Goal: Use online tool/utility: Utilize a website feature to perform a specific function

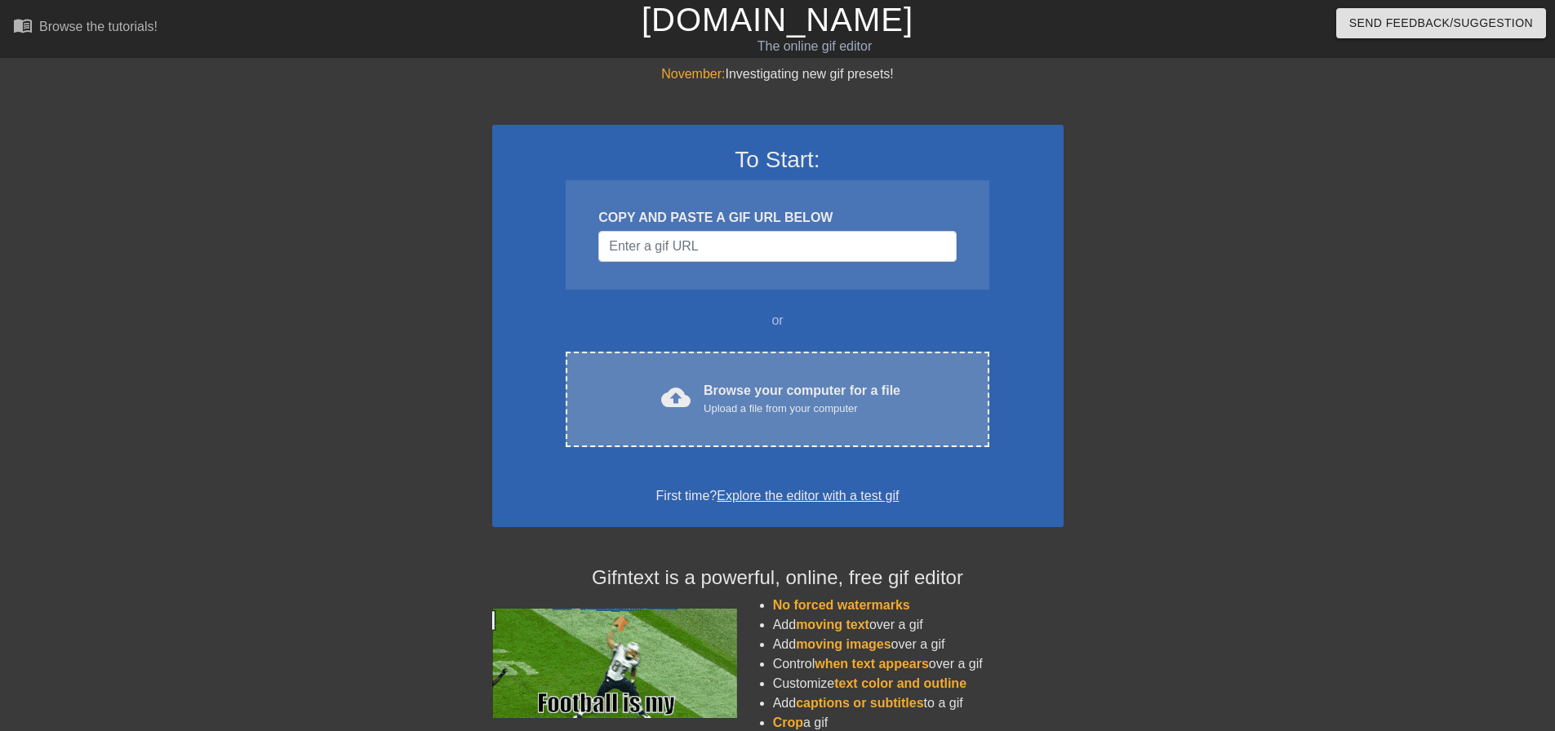
click at [752, 416] on div "Upload a file from your computer" at bounding box center [801, 409] width 197 height 16
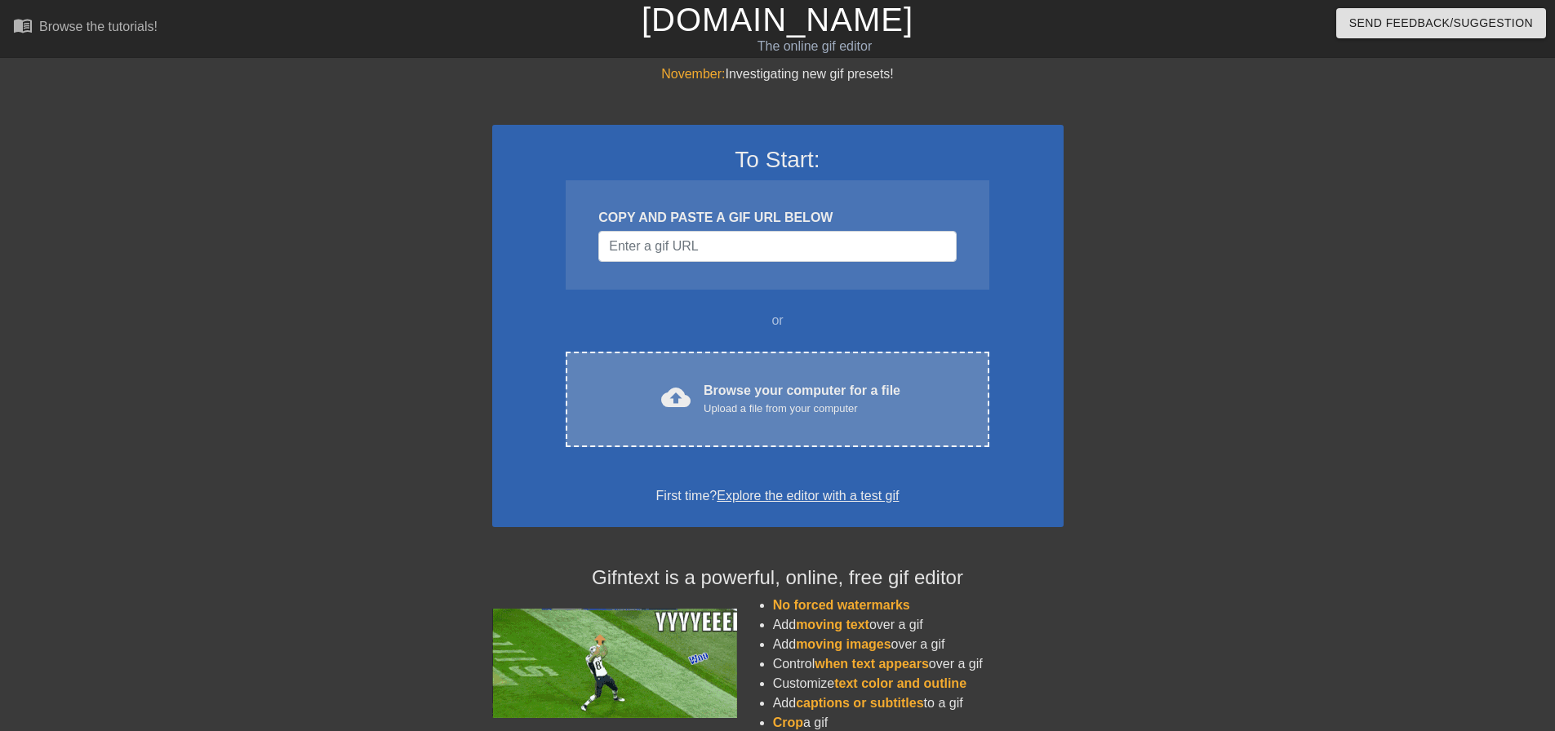
click at [738, 389] on div "Browse your computer for a file Upload a file from your computer" at bounding box center [801, 399] width 197 height 36
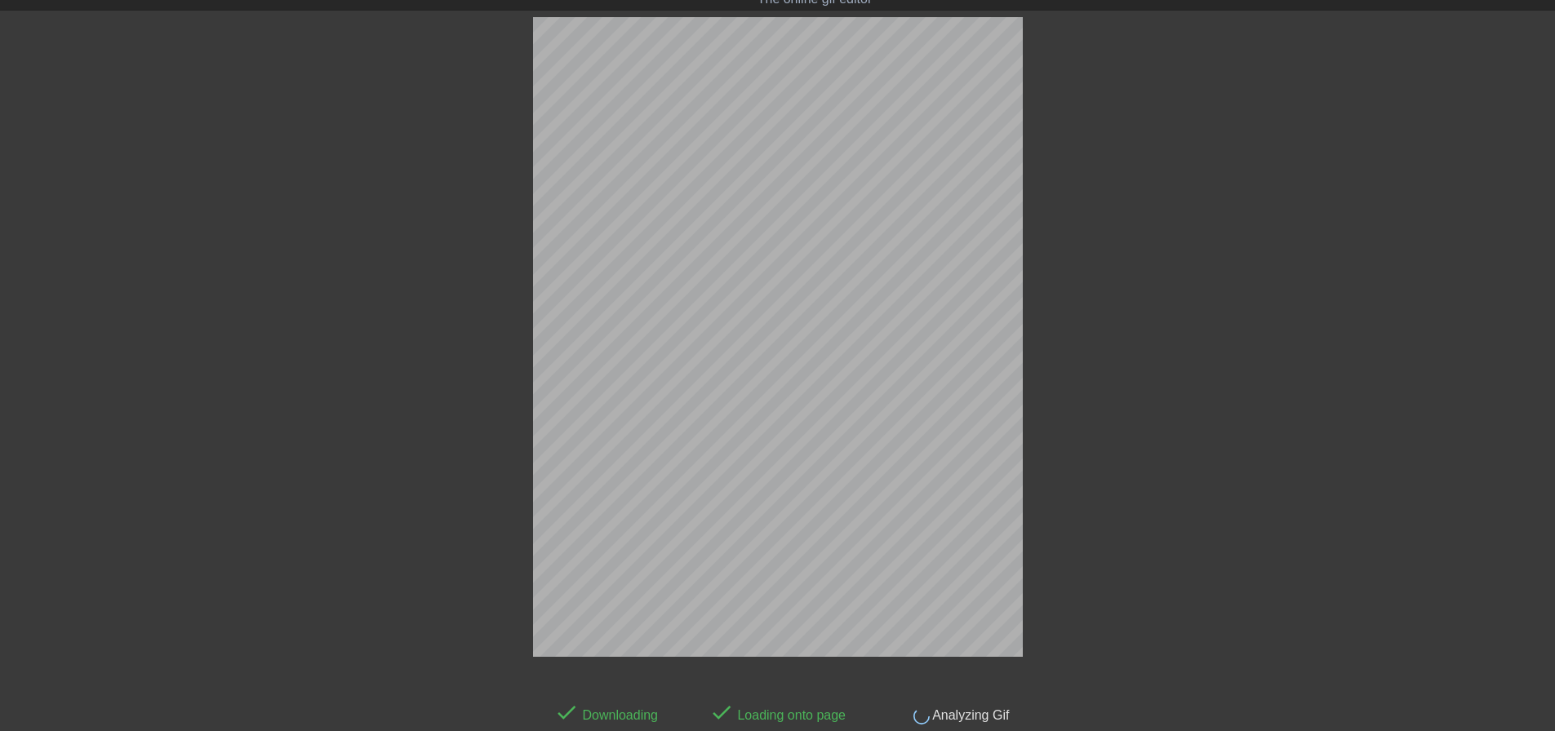
scroll to position [40, 0]
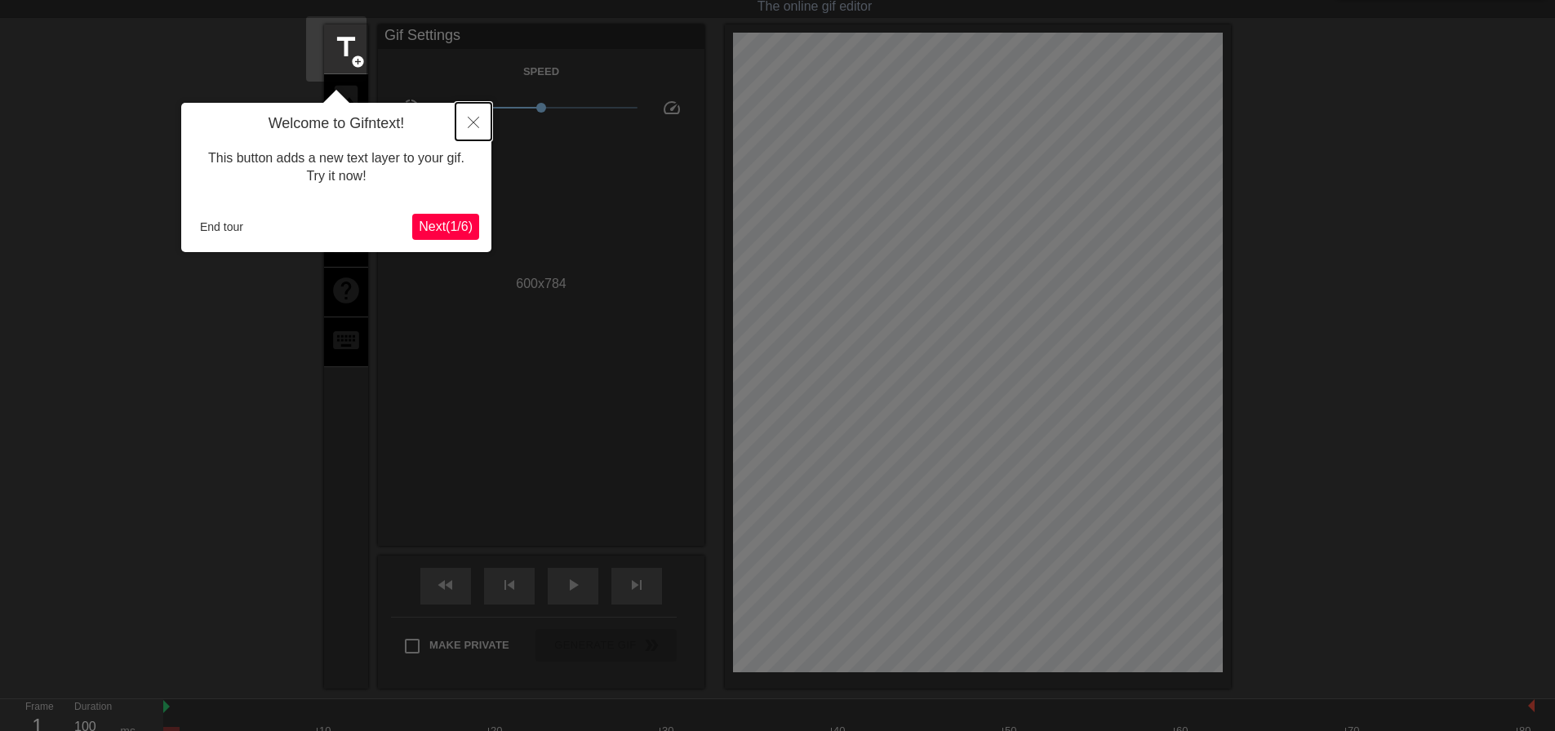
click at [466, 133] on button "Close" at bounding box center [473, 122] width 36 height 38
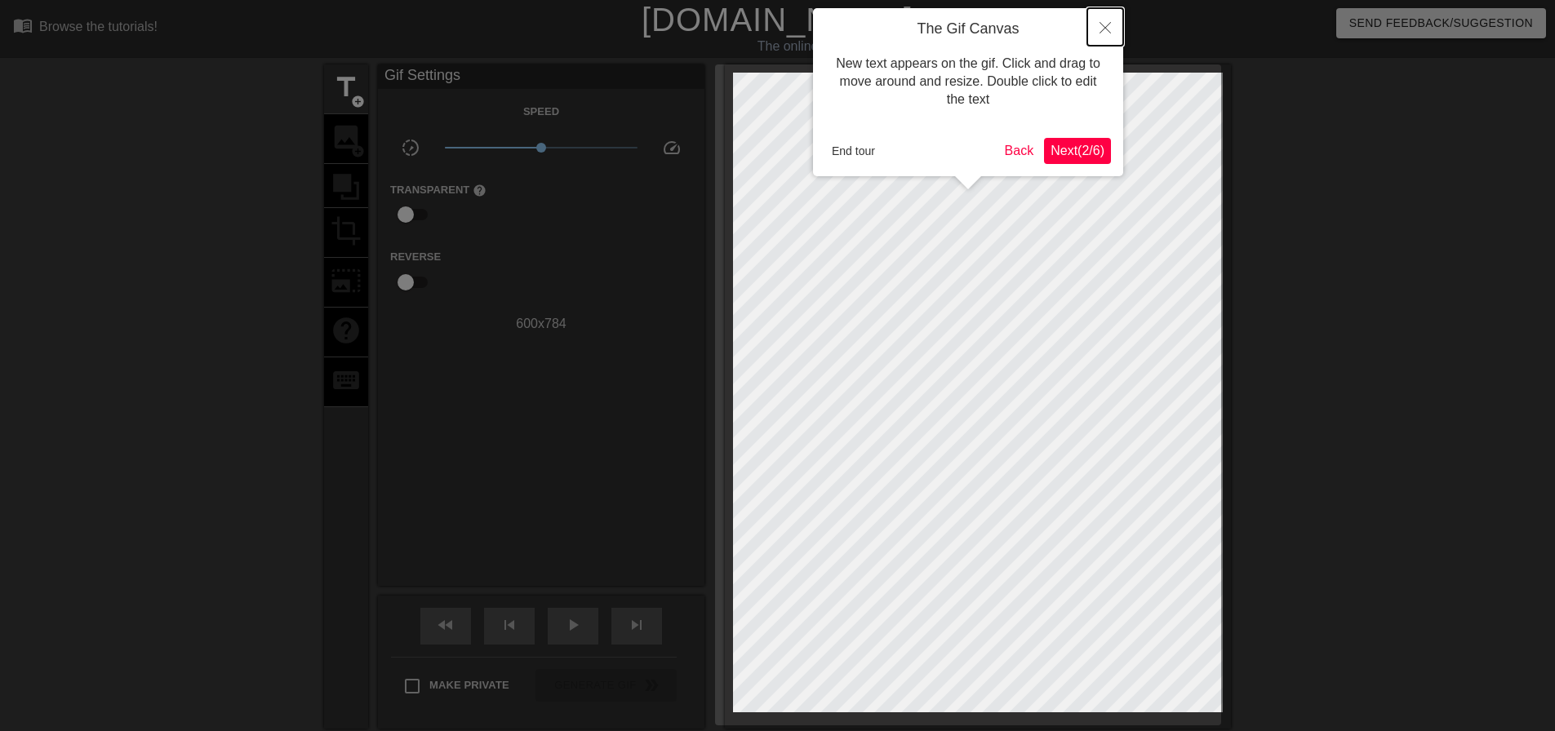
click at [1102, 35] on button "Close" at bounding box center [1105, 27] width 36 height 38
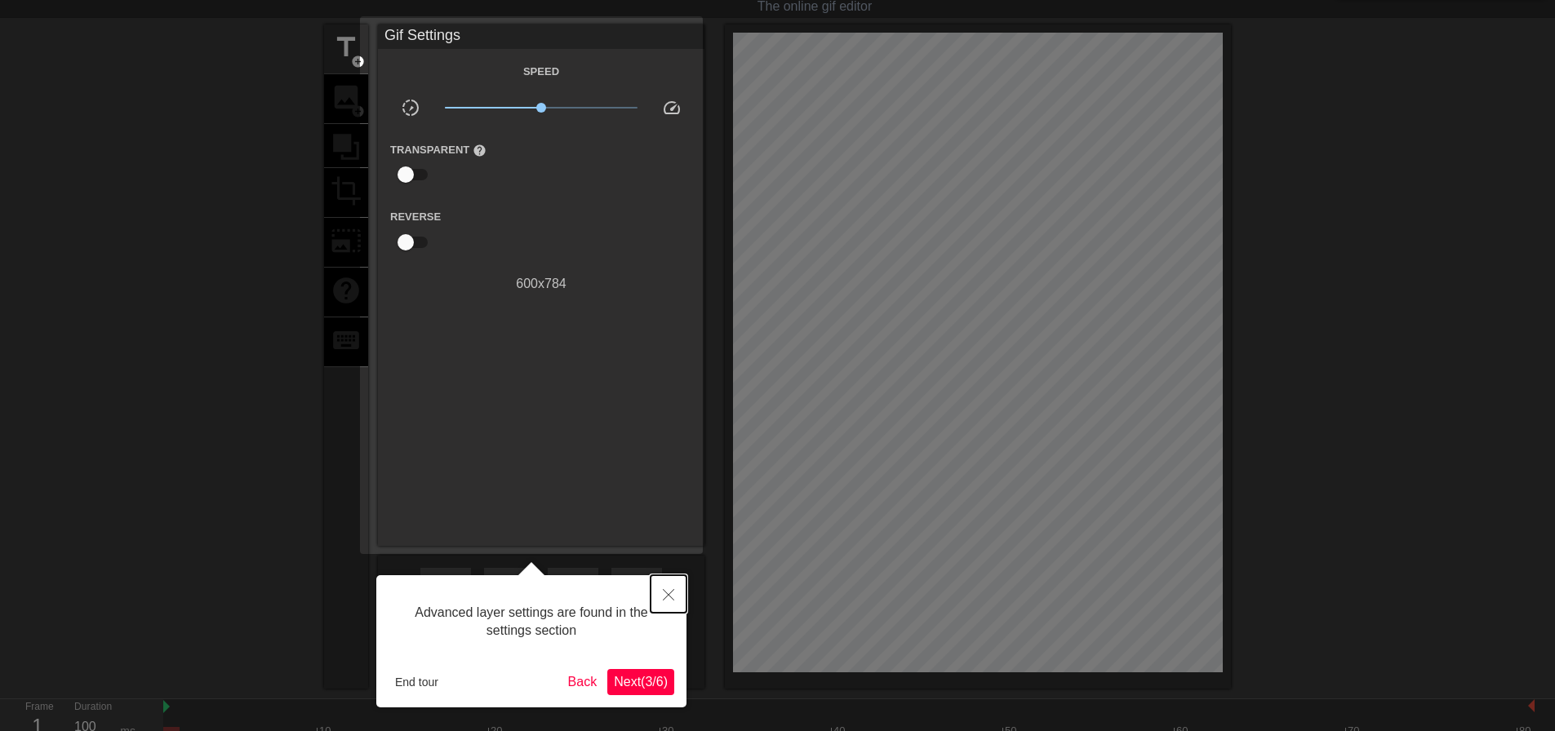
click at [672, 592] on icon "Close" at bounding box center [668, 594] width 11 height 11
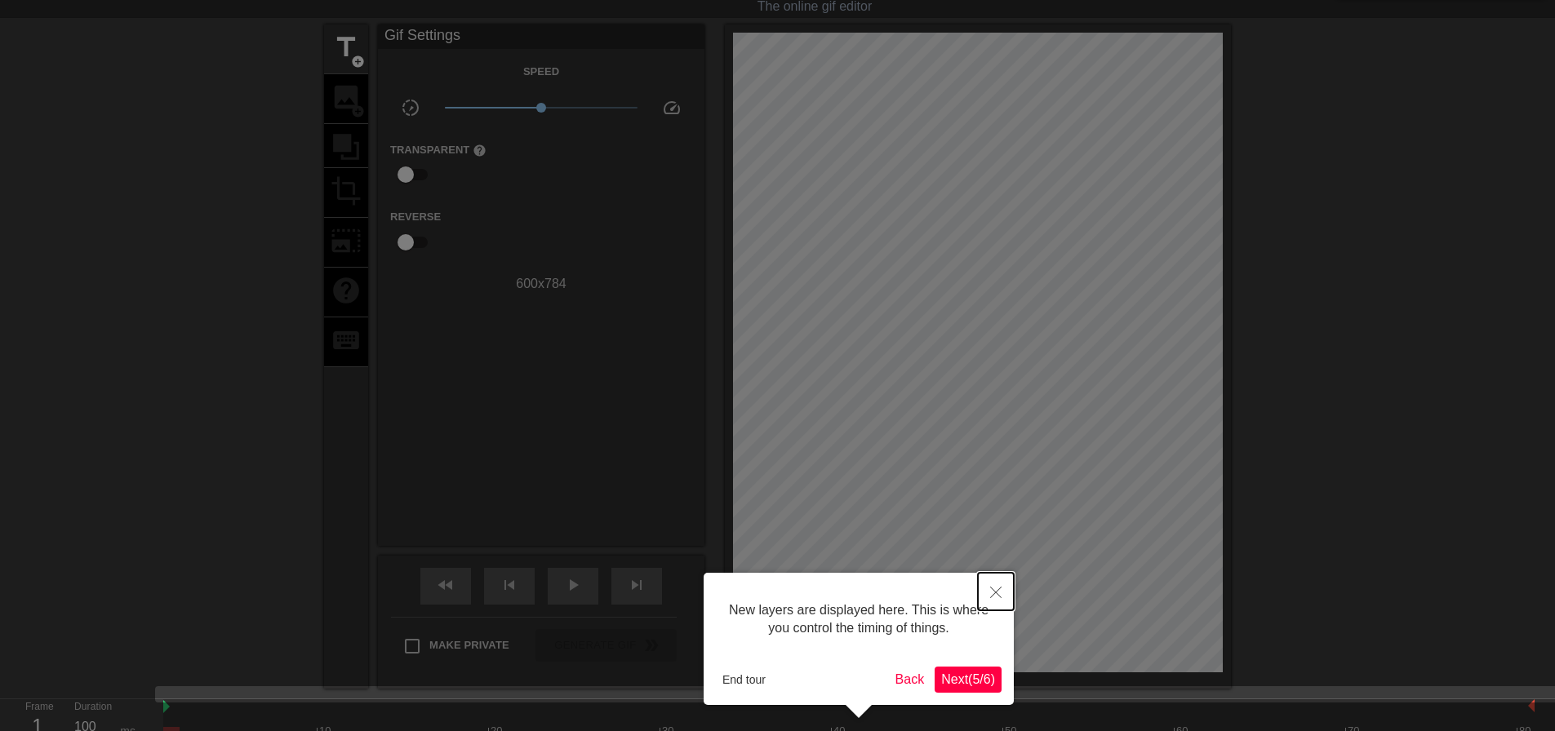
click at [1003, 593] on button "Close" at bounding box center [996, 592] width 36 height 38
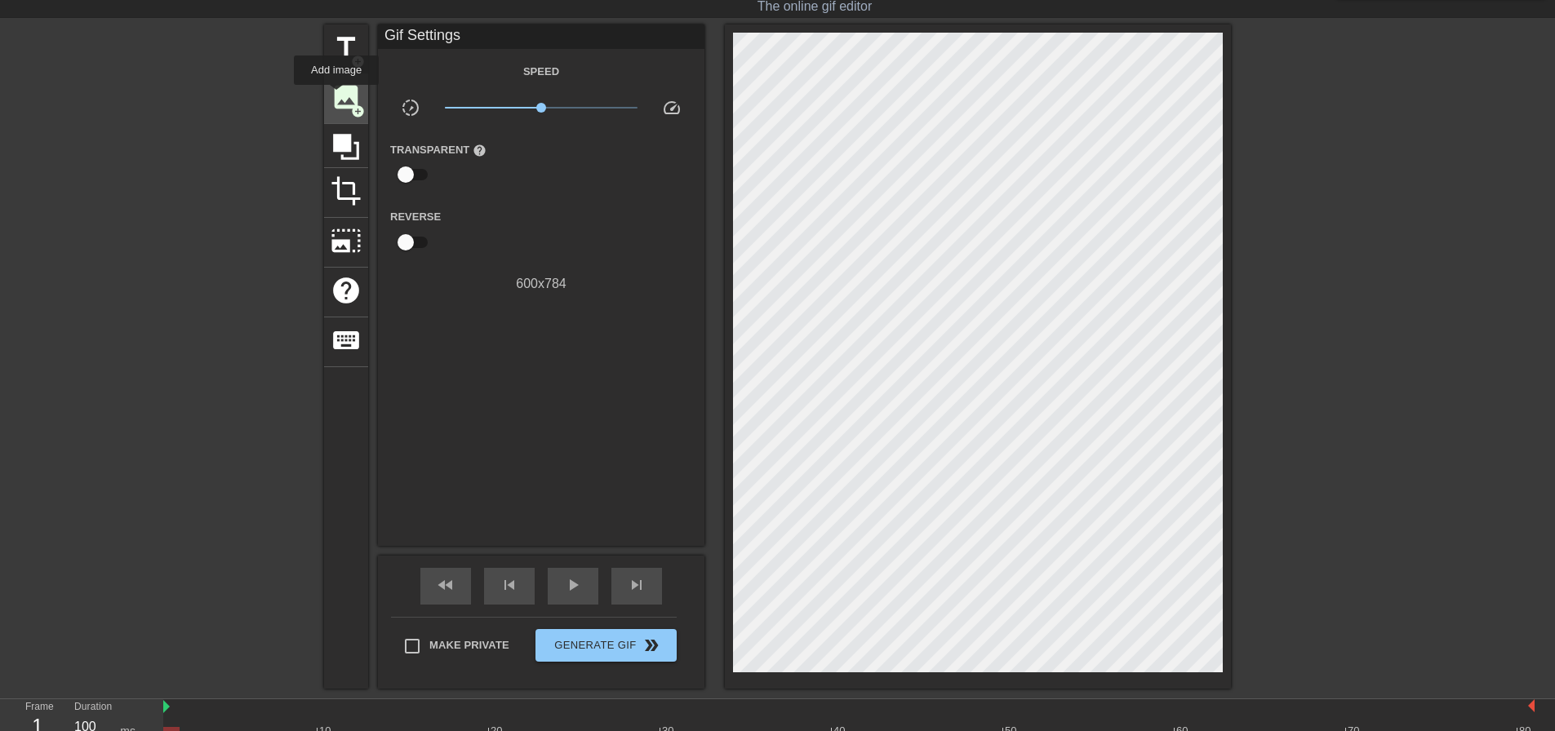
click at [338, 95] on span "image" at bounding box center [345, 97] width 31 height 31
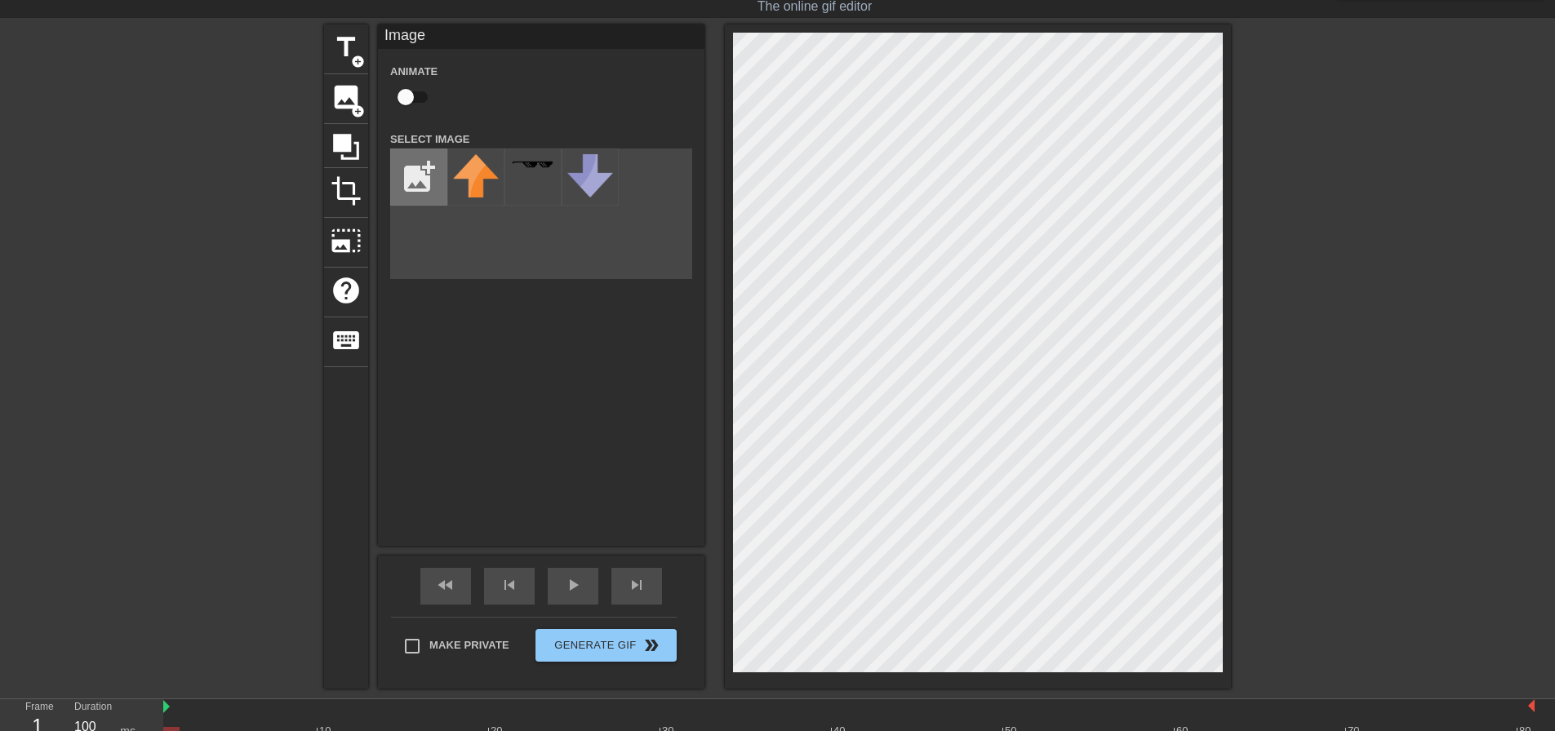
click at [400, 175] on input "file" at bounding box center [418, 176] width 55 height 55
click at [453, 189] on img at bounding box center [476, 188] width 46 height 69
click at [1234, 683] on div "title add_circle image add_circle crop photo_size_select_large help keyboard Im…" at bounding box center [777, 356] width 1555 height 664
click at [1270, 641] on div "title add_circle image add_circle crop photo_size_select_large help keyboard Im…" at bounding box center [777, 356] width 1555 height 664
click at [401, 173] on input "file" at bounding box center [418, 176] width 55 height 55
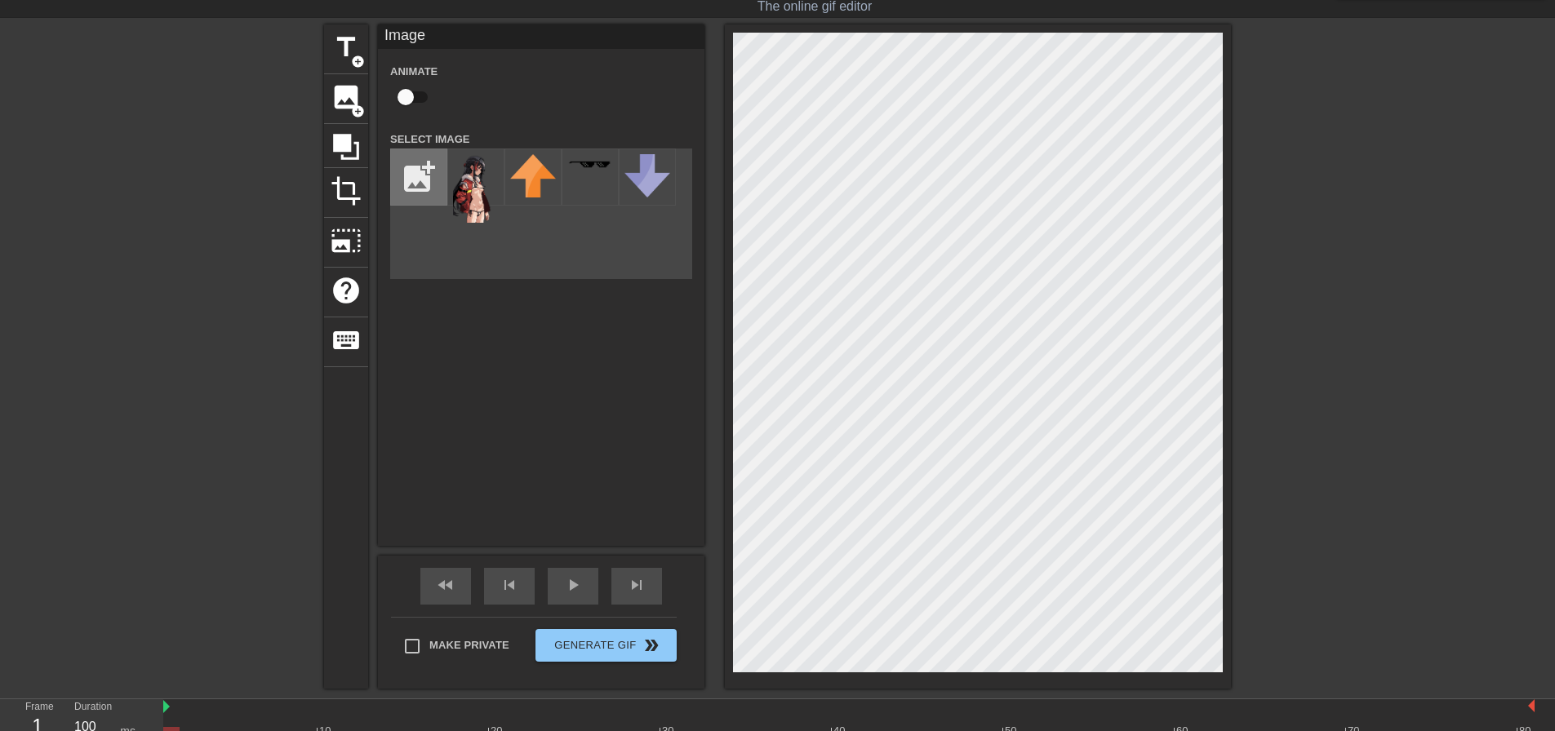
type input "C:\fakepath\4abbe39978378a8ac472ef2488f5467f.png"
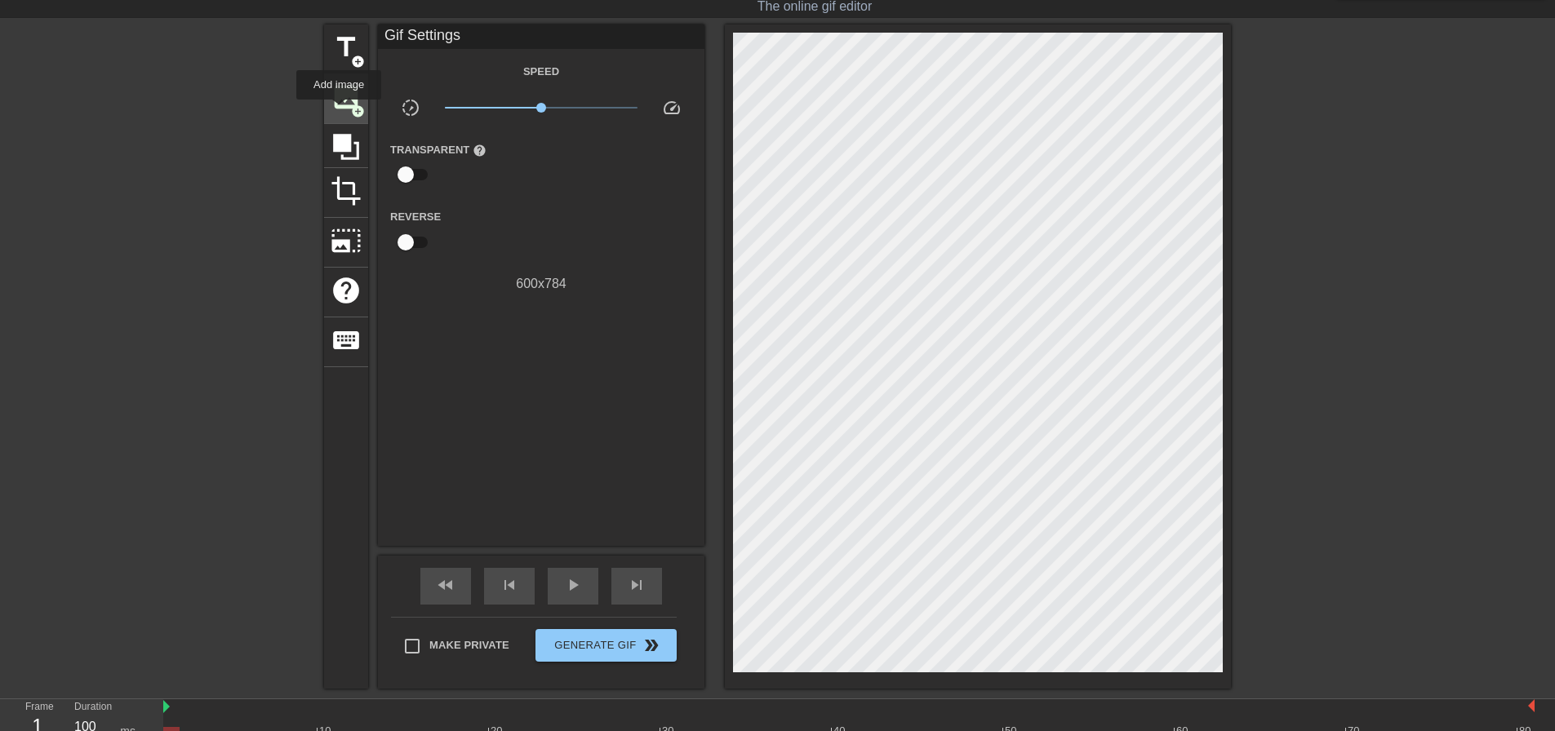
click at [339, 109] on span "image" at bounding box center [345, 97] width 31 height 31
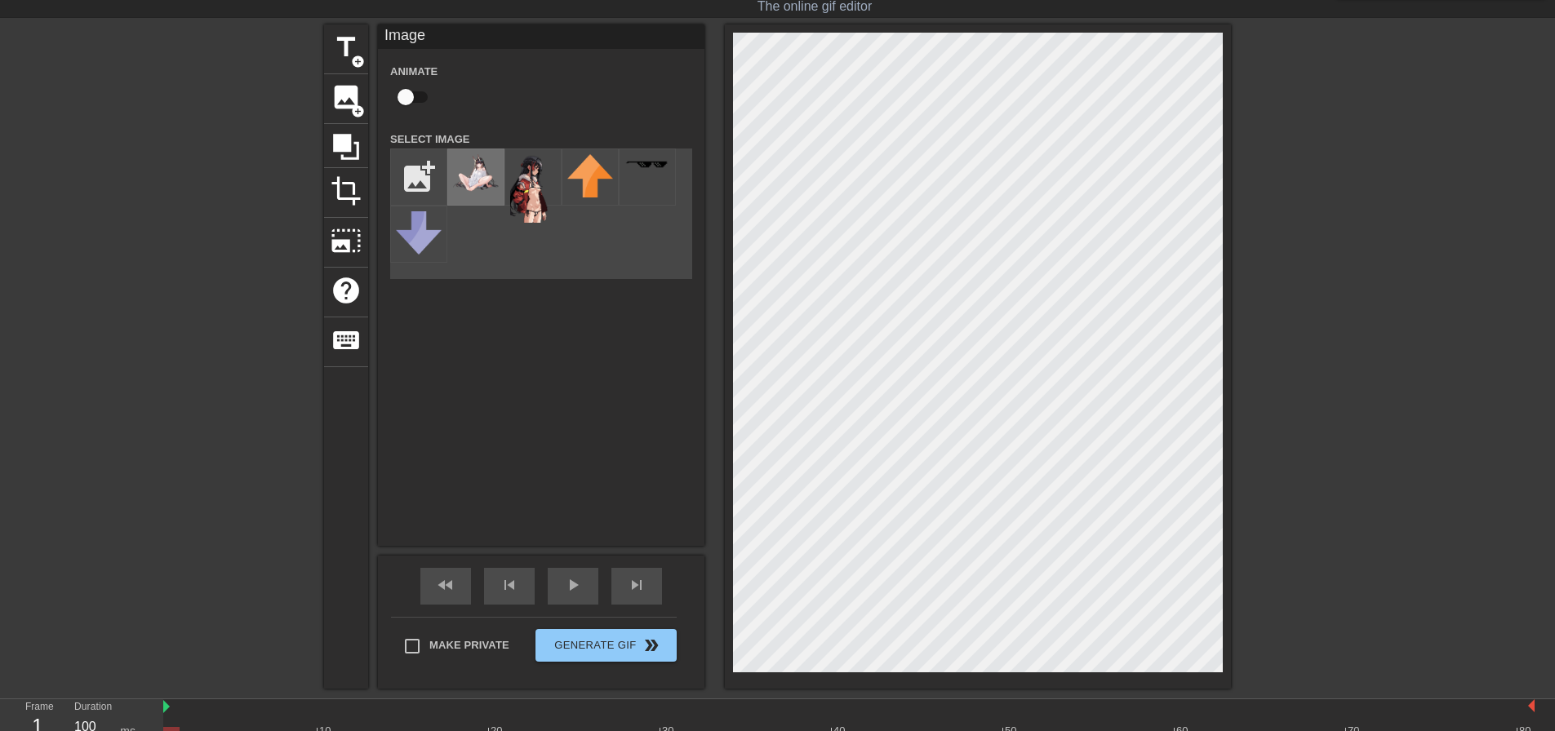
click at [469, 184] on img at bounding box center [476, 173] width 46 height 38
click at [670, 242] on div "title add_circle image add_circle crop photo_size_select_large help keyboard Im…" at bounding box center [777, 356] width 907 height 664
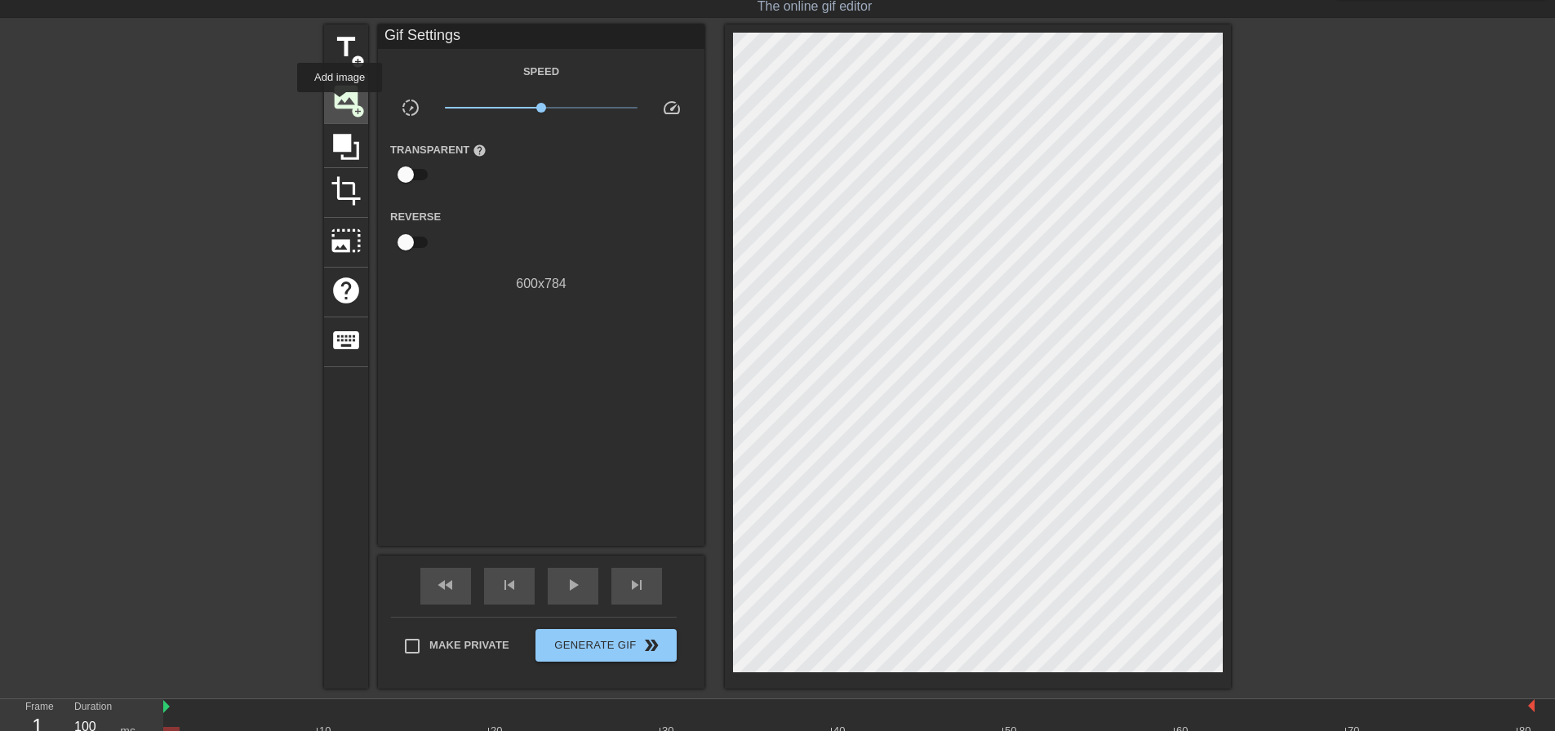
click at [339, 104] on span "image" at bounding box center [345, 97] width 31 height 31
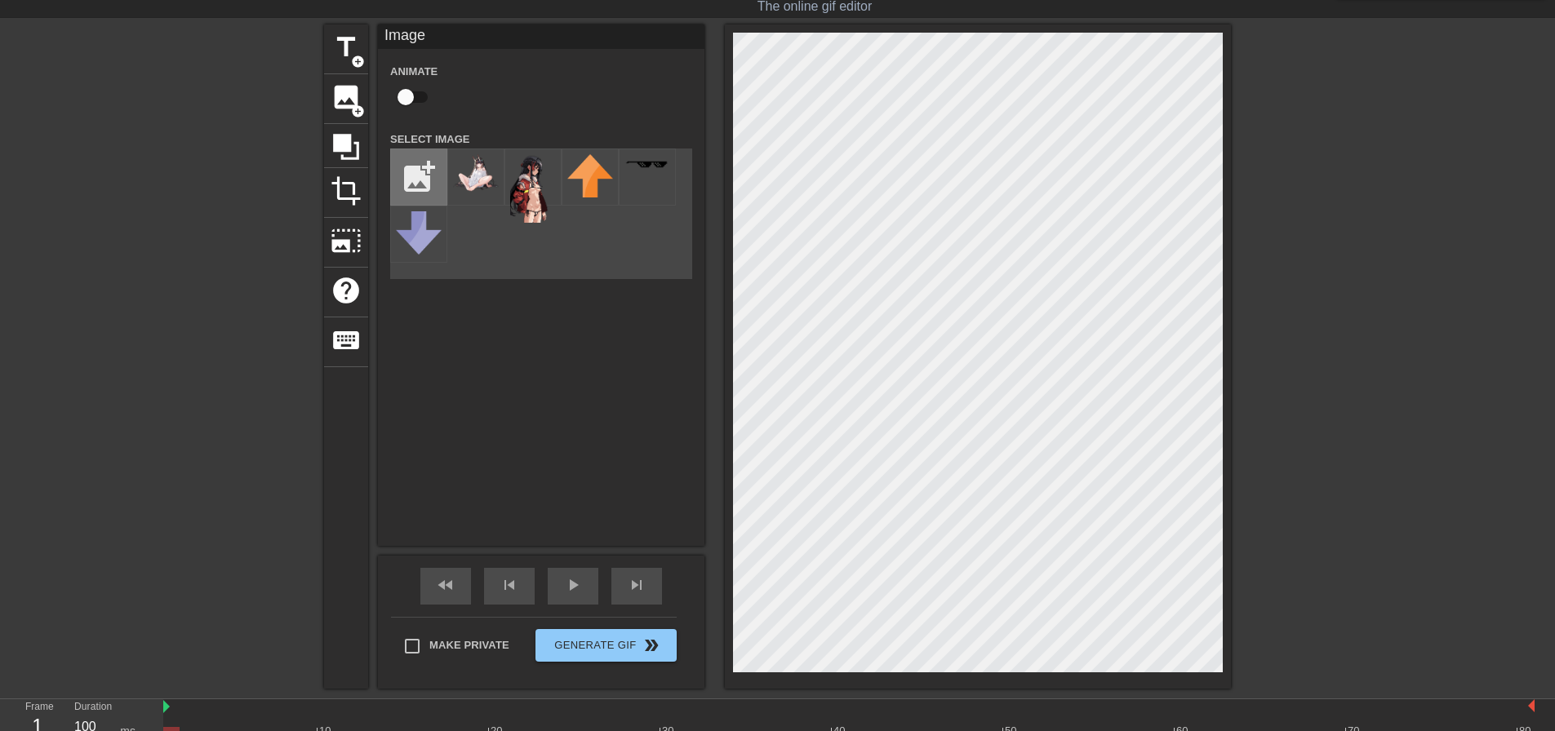
click at [414, 180] on input "file" at bounding box center [418, 176] width 55 height 55
type input "C:\fakepath\eqd7w9kfb6d81.png"
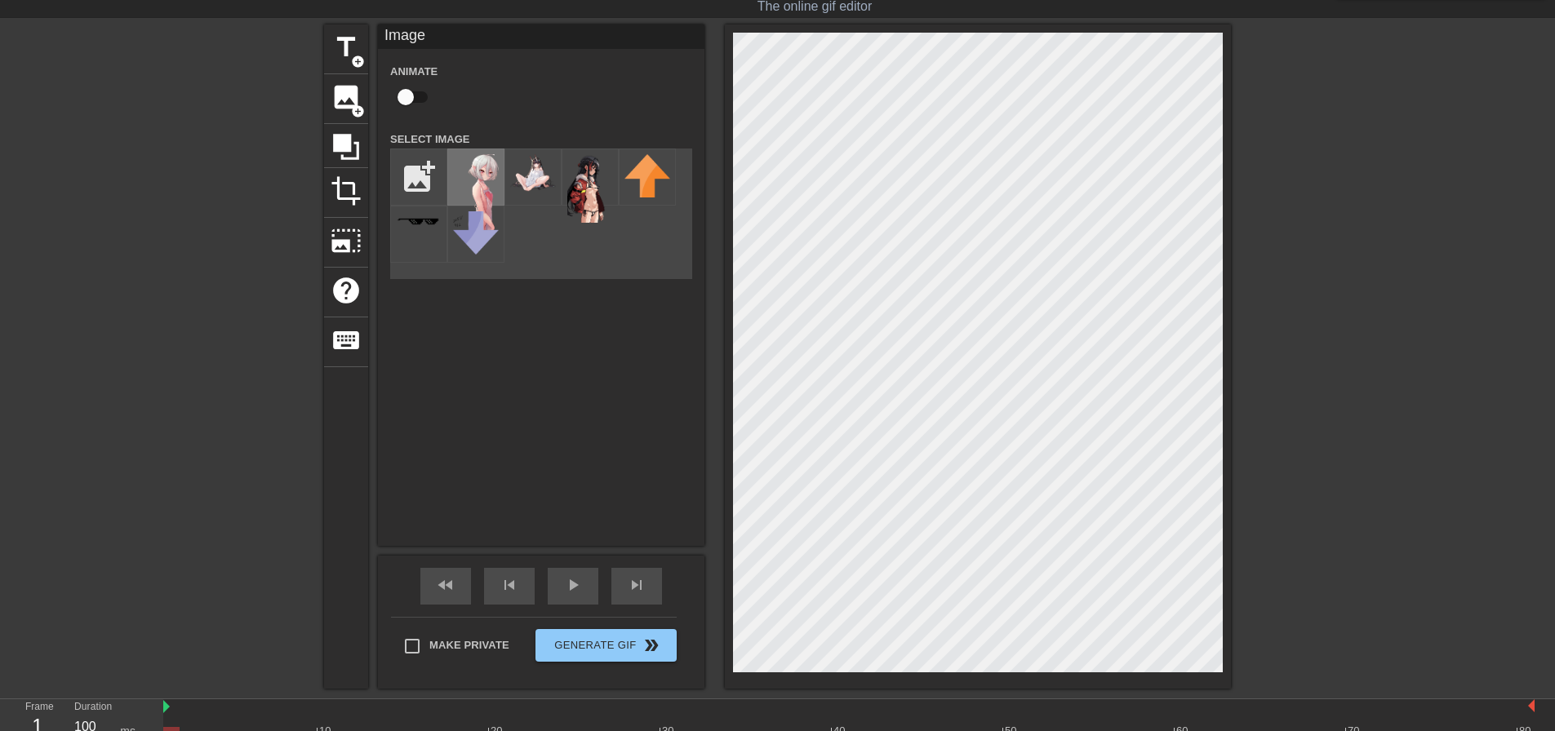
click at [472, 174] on img at bounding box center [476, 192] width 46 height 76
click at [467, 180] on img at bounding box center [476, 192] width 46 height 76
click at [1136, 730] on html "menu_book Browse the tutorials! [DOMAIN_NAME] The online gif editor Send Feedba…" at bounding box center [777, 372] width 1555 height 825
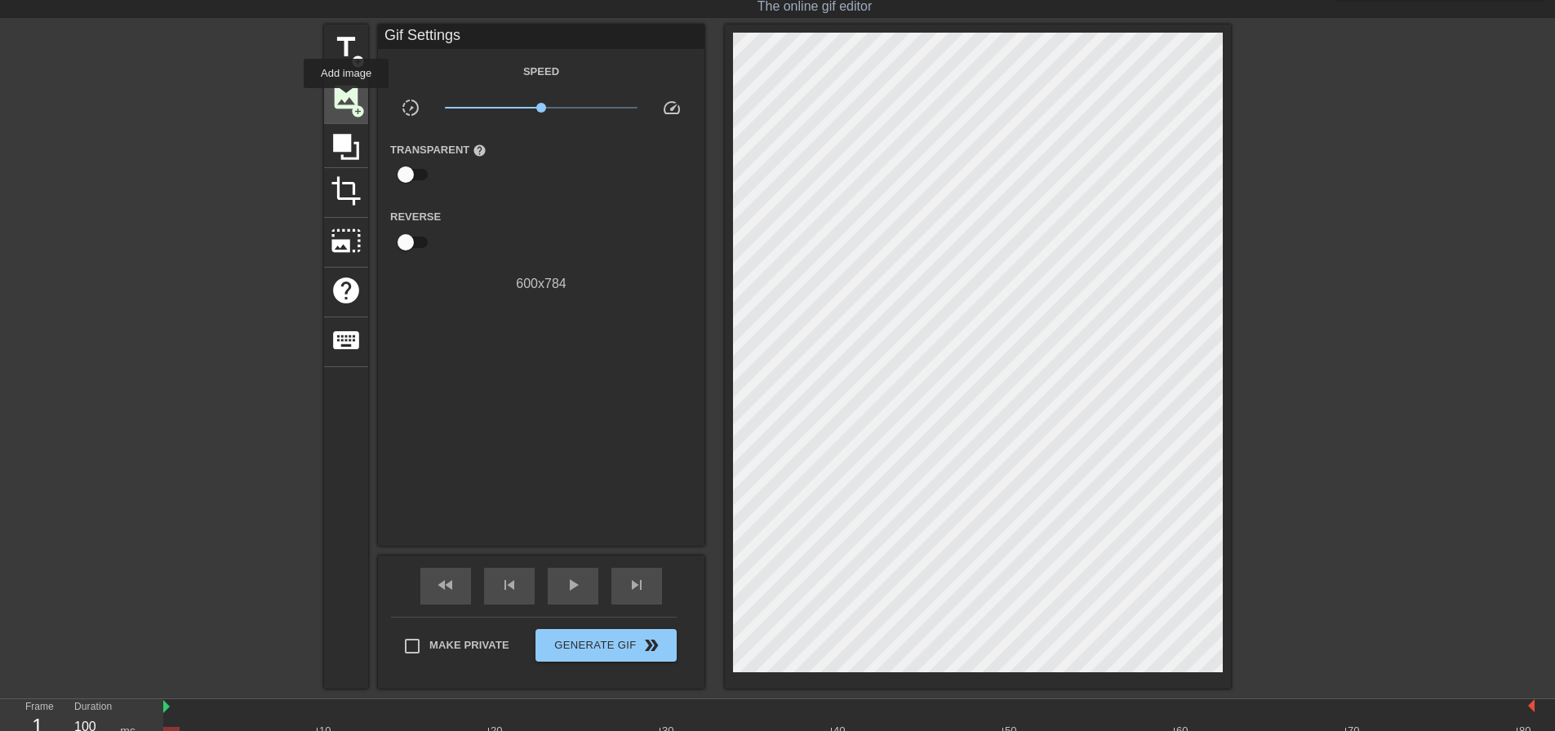
click at [348, 95] on span "image" at bounding box center [345, 97] width 31 height 31
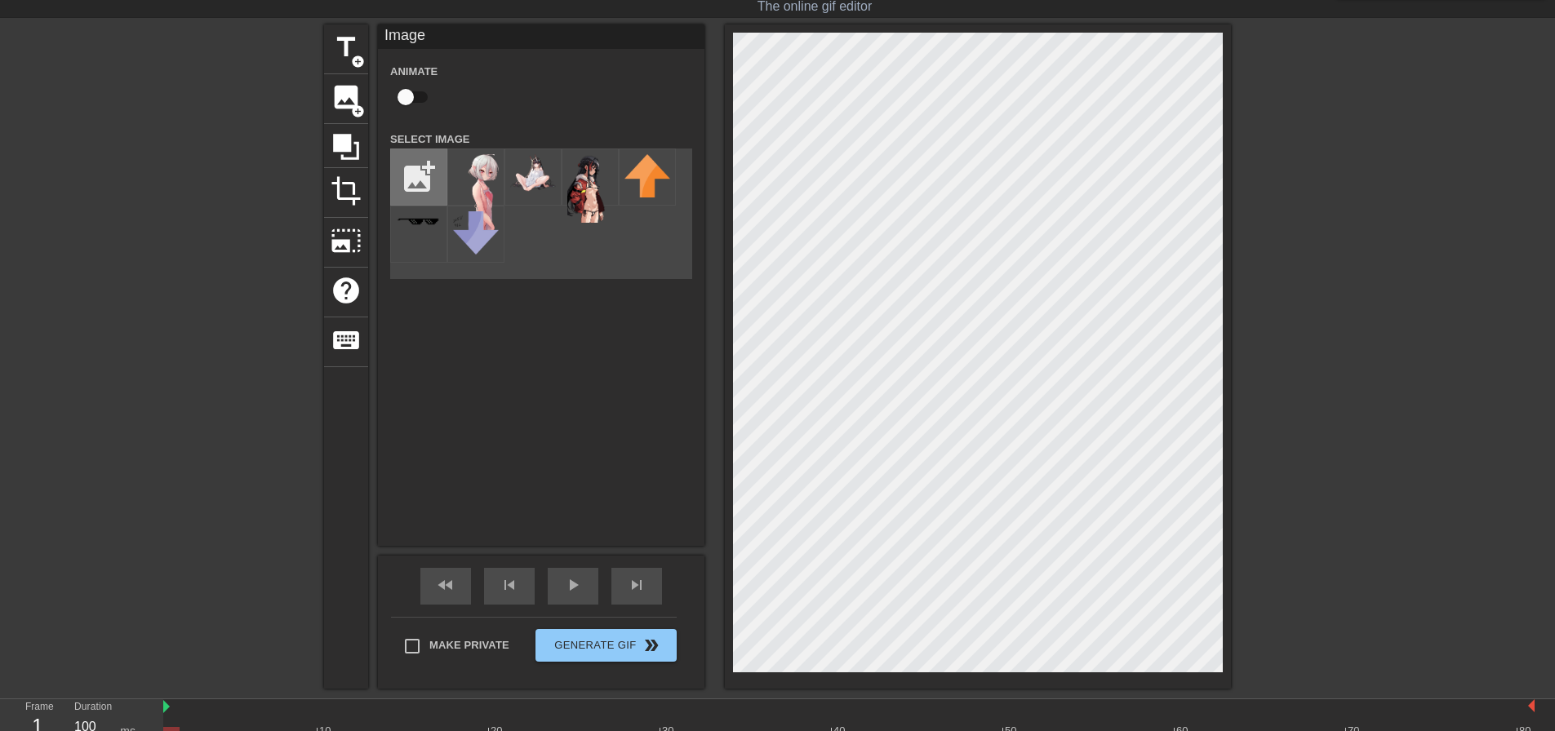
click at [420, 168] on input "file" at bounding box center [418, 176] width 55 height 55
type input "C:\fakepath\eqd7w9kfb6d81.png"
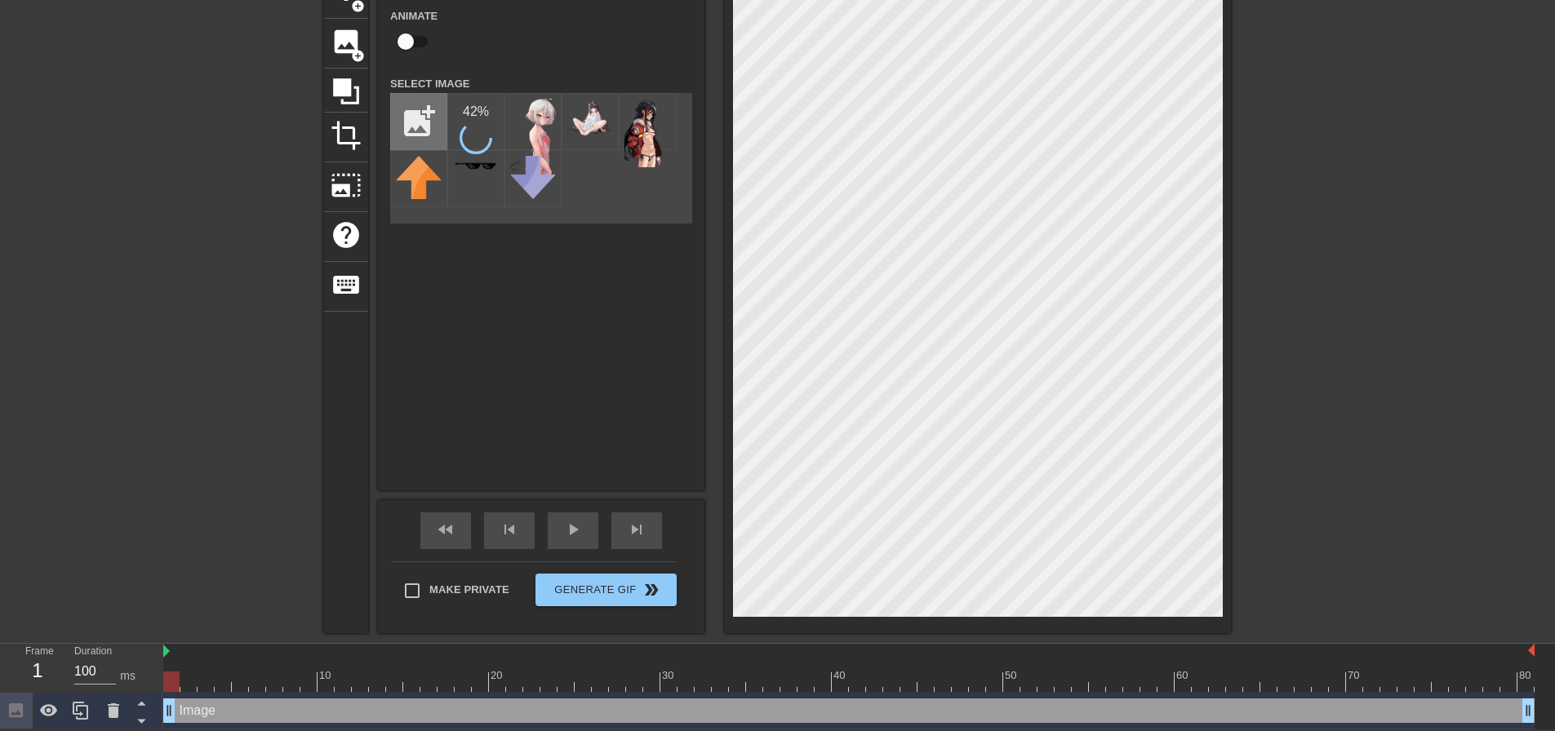
scroll to position [97, 0]
click at [482, 122] on img at bounding box center [476, 137] width 46 height 76
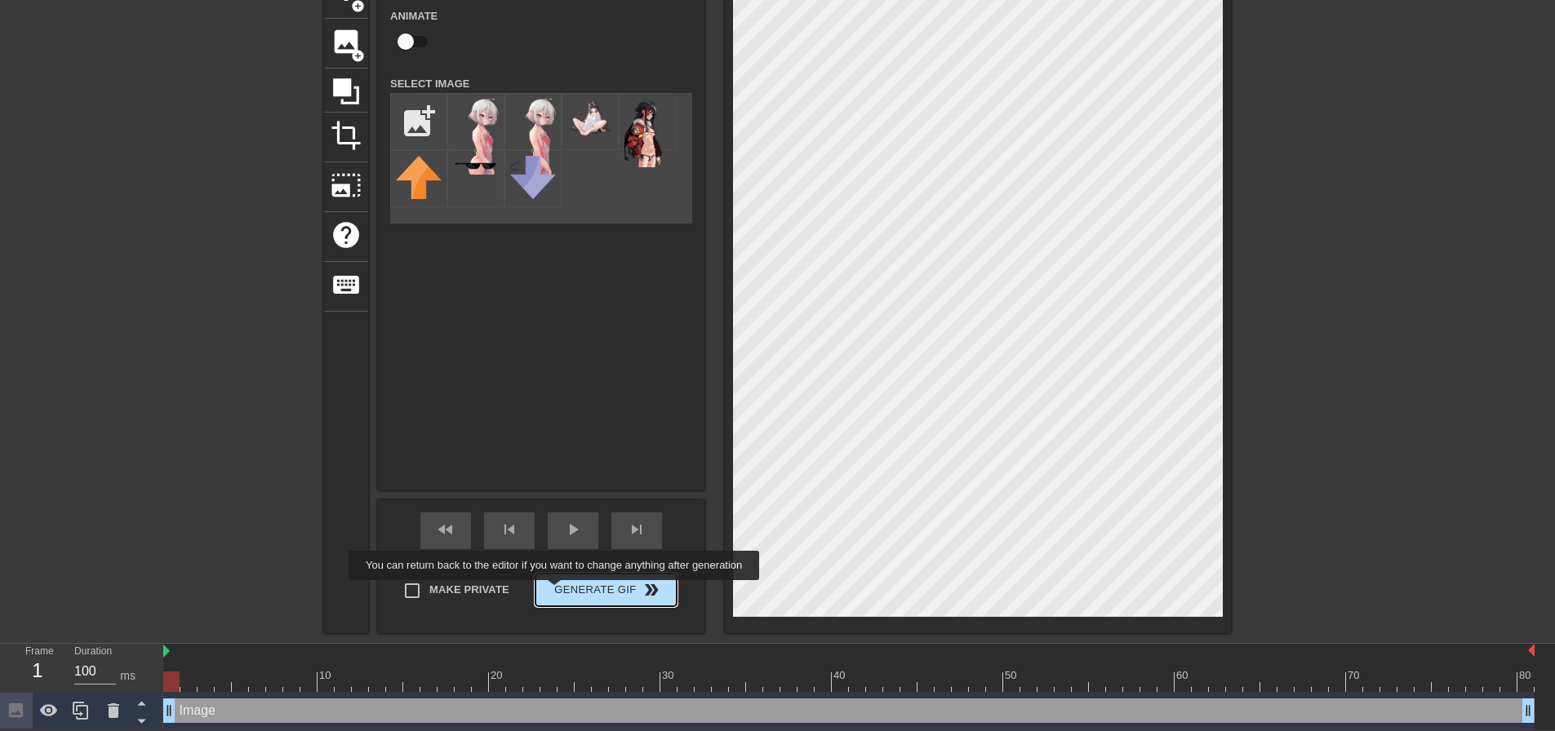
click at [556, 592] on span "Generate Gif double_arrow" at bounding box center [606, 590] width 128 height 20
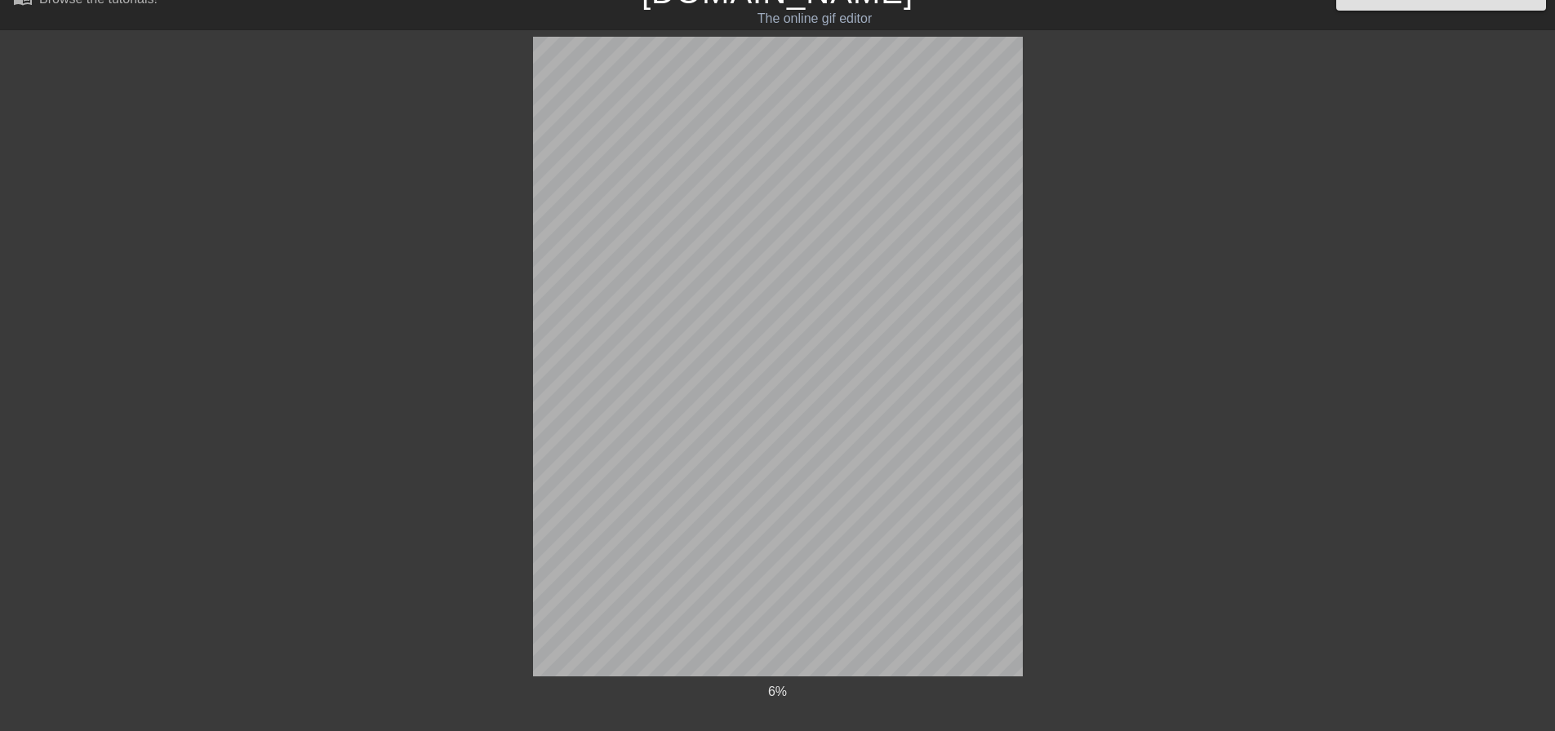
scroll to position [0, 0]
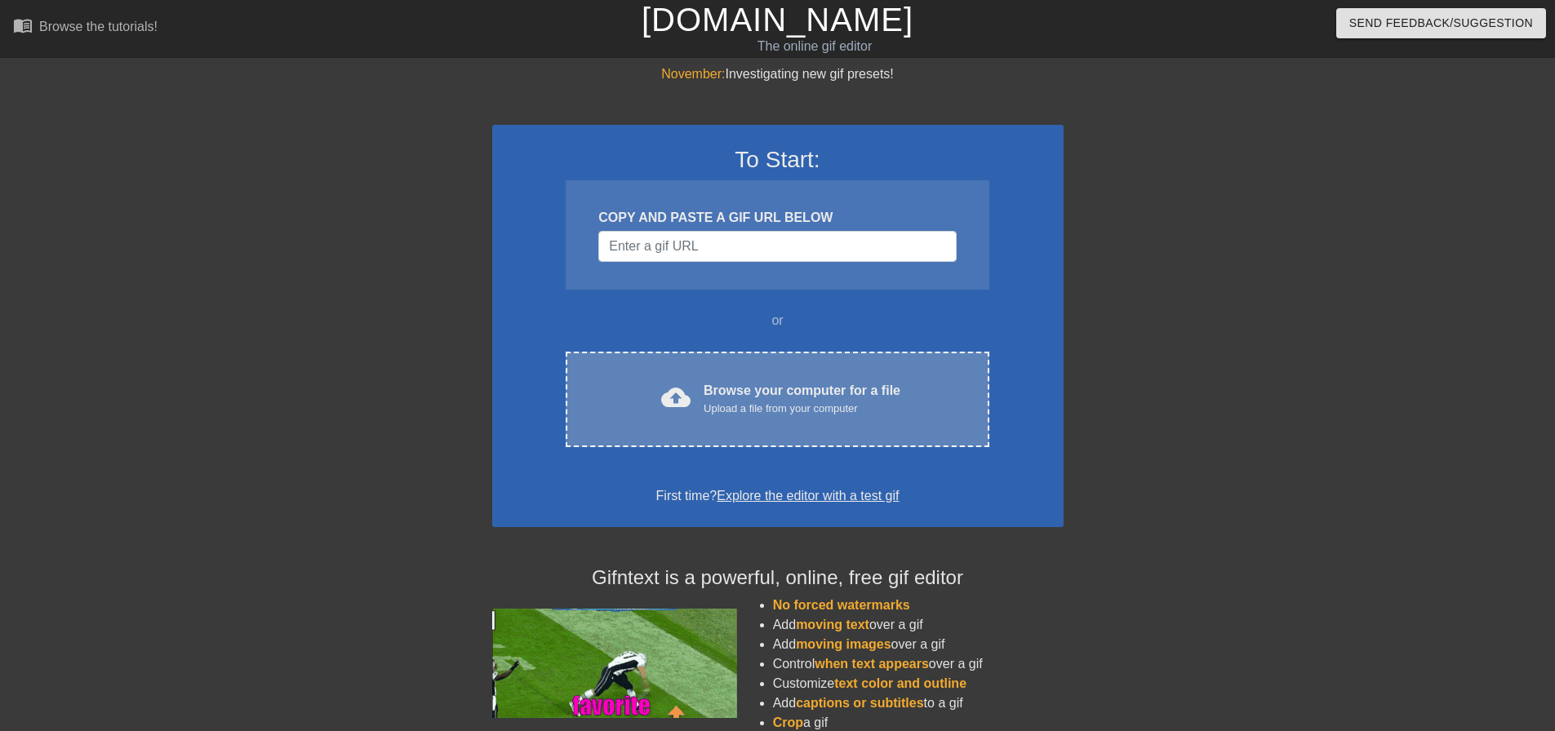
click at [721, 399] on div "Browse your computer for a file Upload a file from your computer" at bounding box center [801, 399] width 197 height 36
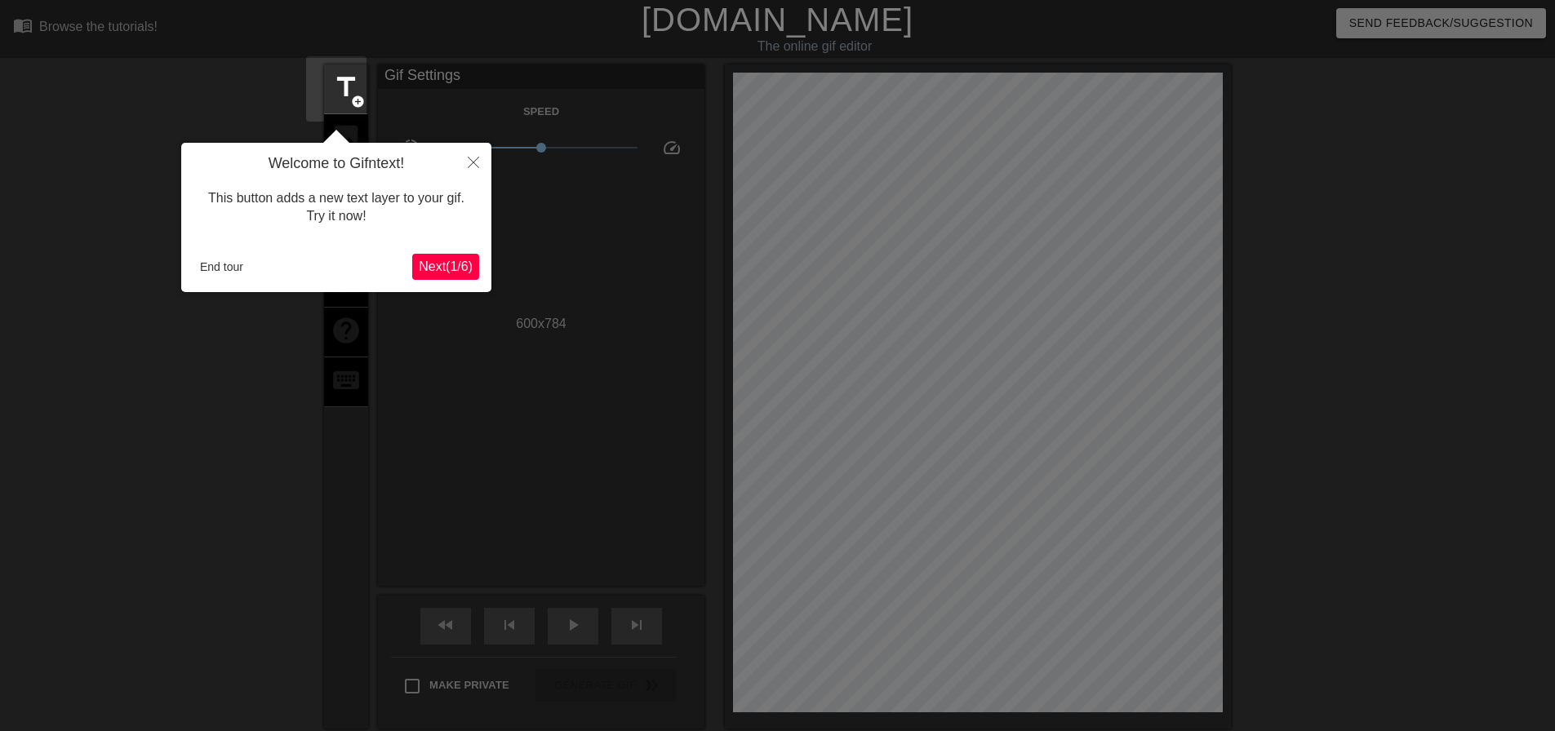
scroll to position [40, 0]
